Goal: Check status: Check status

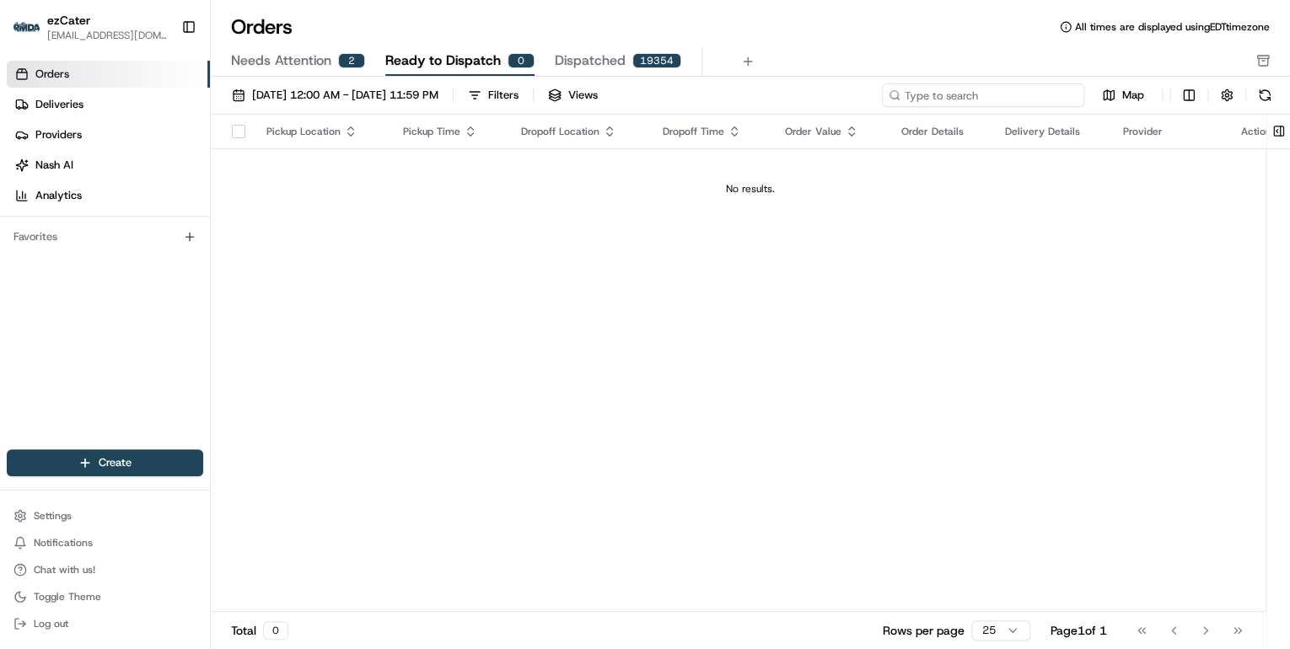
click at [988, 94] on input at bounding box center [983, 95] width 202 height 24
paste input "HR9-PFE"
type input "HR9-PFE"
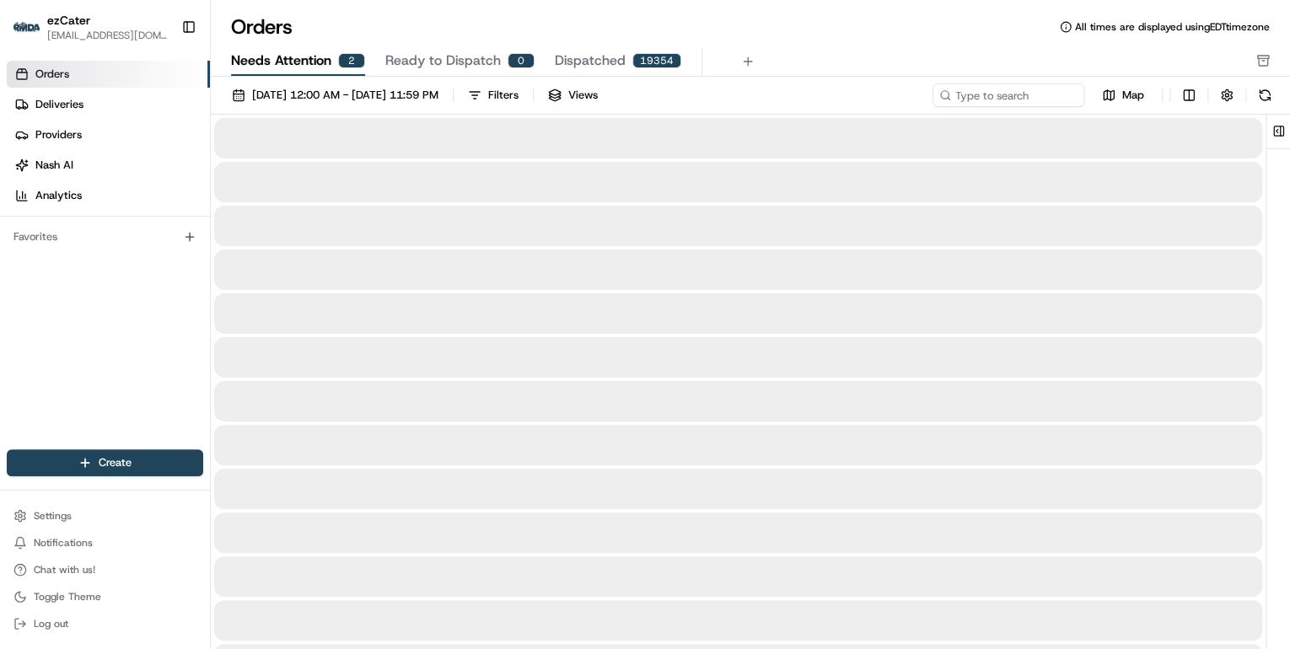
click at [325, 56] on span "Needs Attention" at bounding box center [281, 61] width 100 height 20
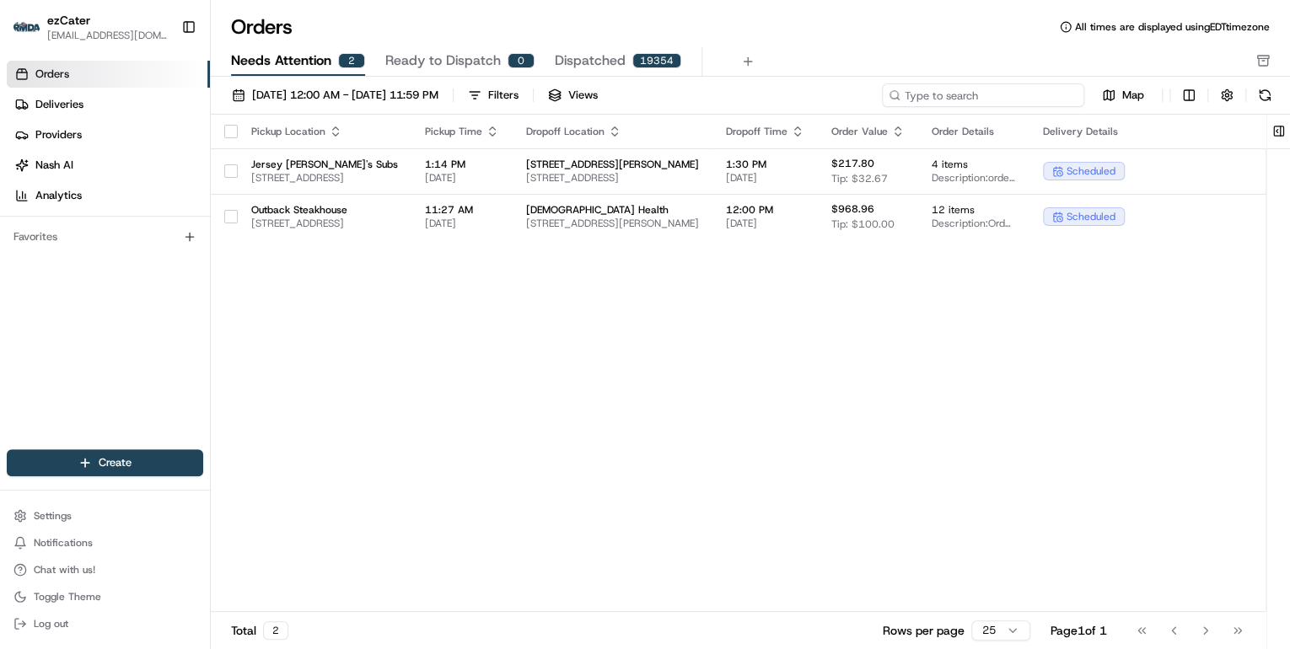
click at [972, 96] on input at bounding box center [983, 95] width 202 height 24
paste input "HR9-PFE"
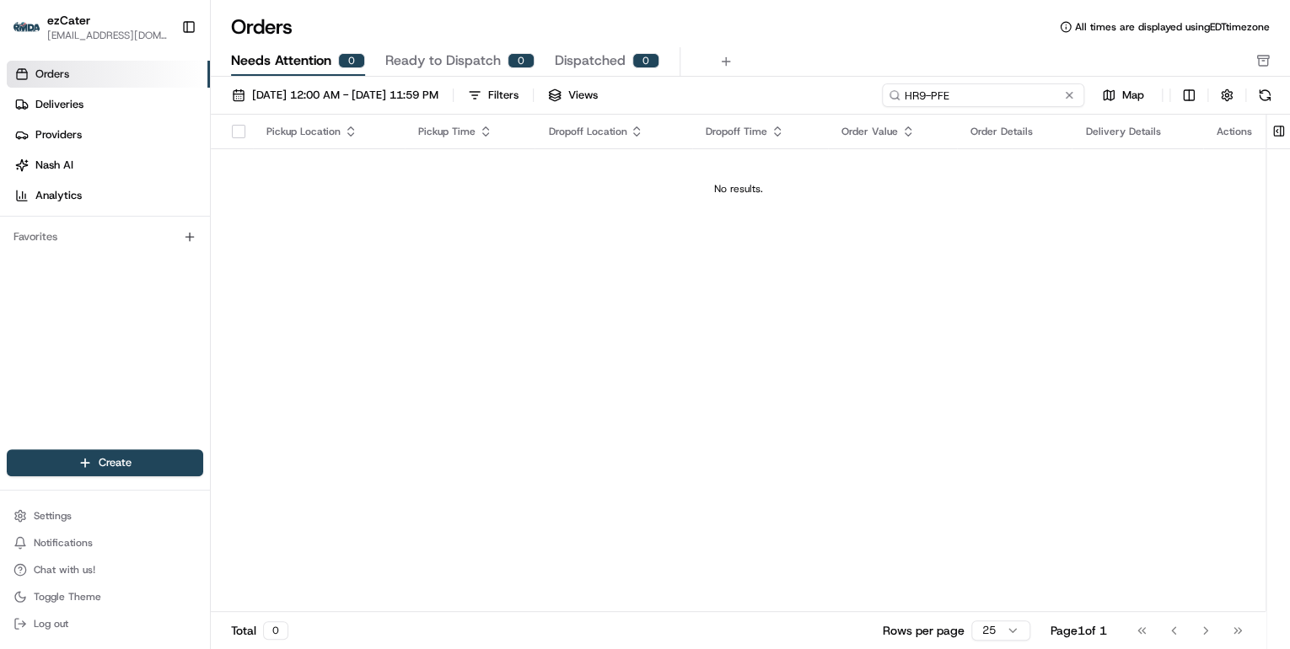
click at [904, 96] on input "HR9-PFE" at bounding box center [983, 95] width 202 height 24
click at [908, 97] on input "HR9-PFE" at bounding box center [983, 95] width 202 height 24
drag, startPoint x: 958, startPoint y: 96, endPoint x: 689, endPoint y: 105, distance: 269.1
click at [694, 105] on div "[DATE] 12:00 AM - [DATE] 11:59 PM Filters Views HR9-PFE Map" at bounding box center [750, 98] width 1079 height 31
type input "HR9-PFE"
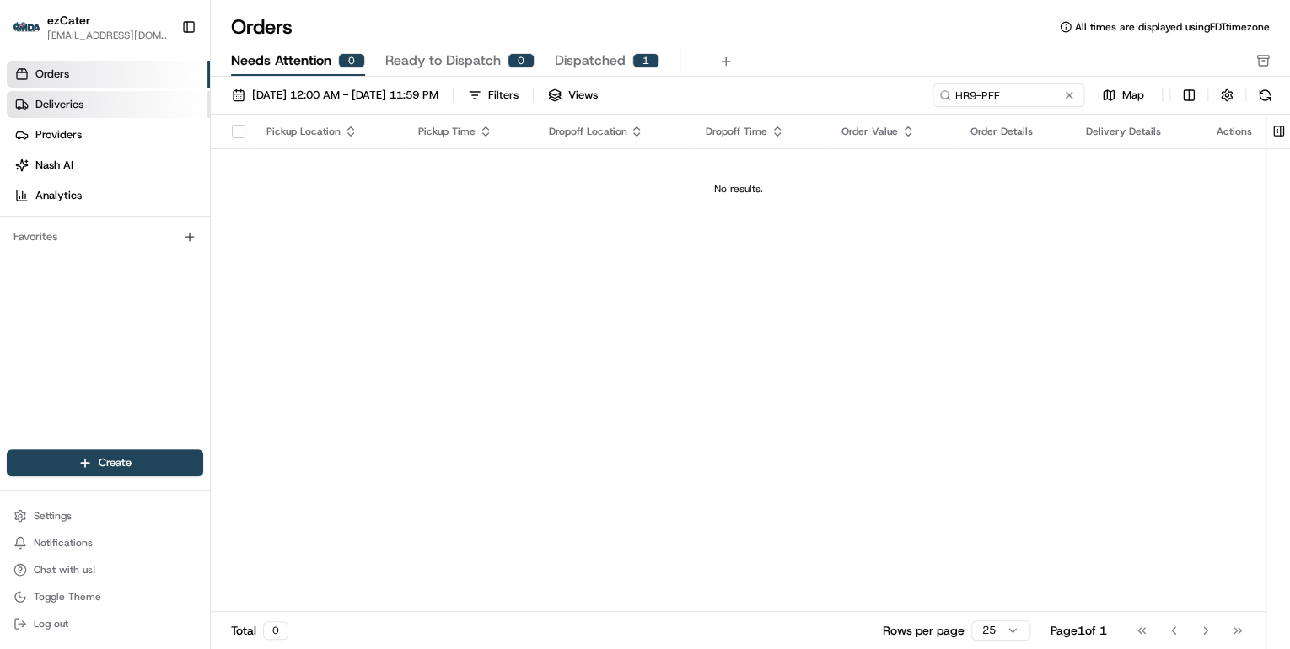
click at [89, 103] on link "Deliveries" at bounding box center [108, 104] width 203 height 27
